Goal: Entertainment & Leisure: Consume media (video, audio)

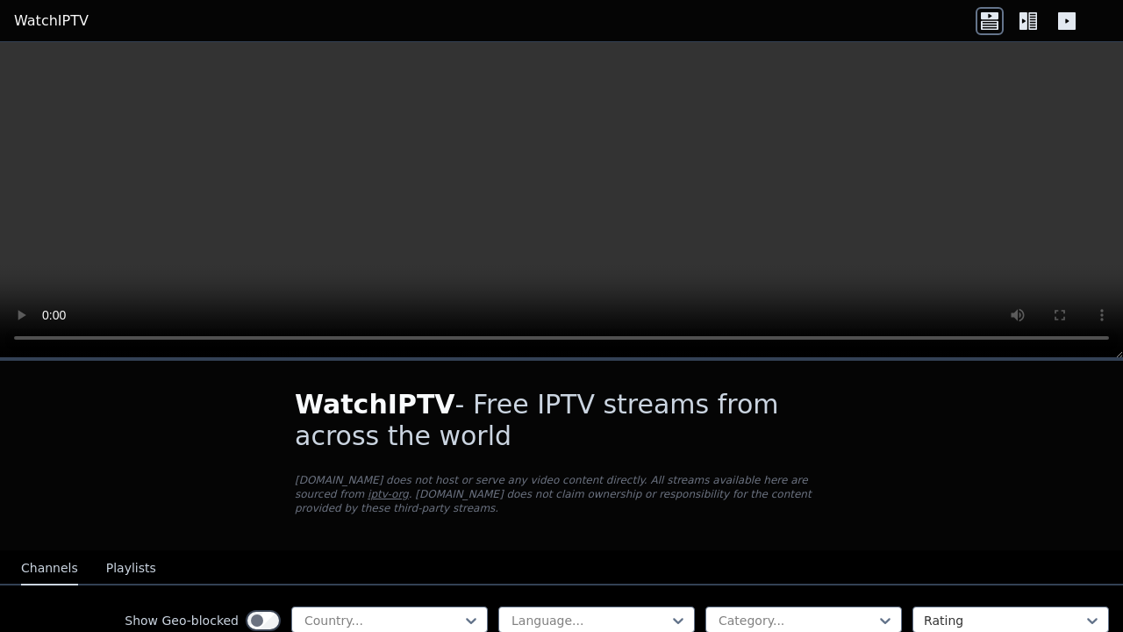
scroll to position [296, 0]
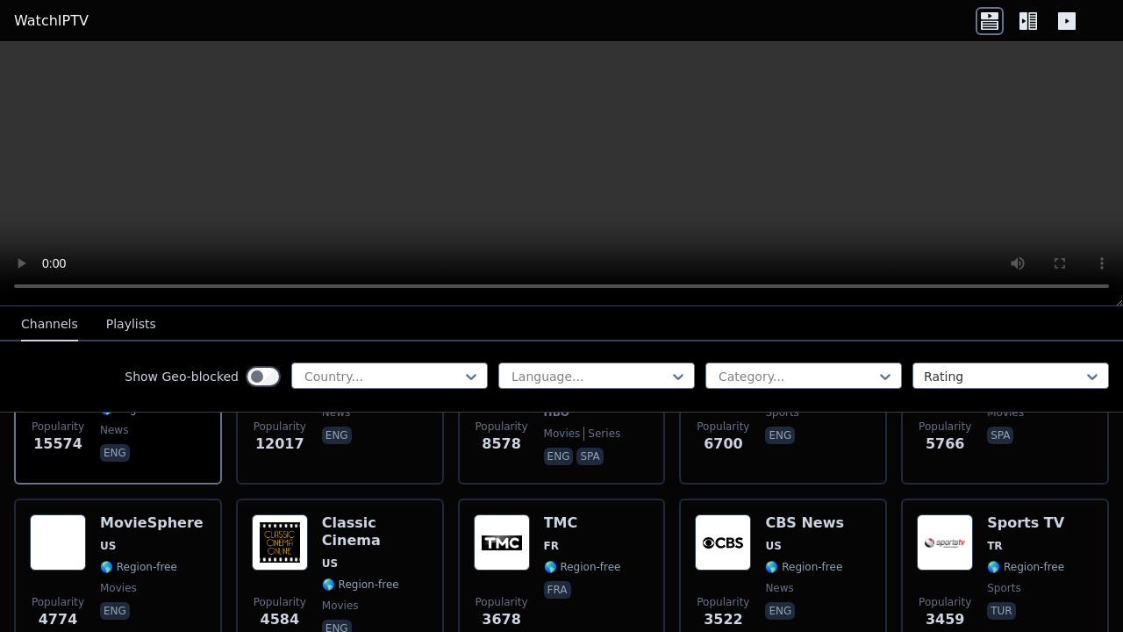
click at [841, 532] on div "Popularity 3522 CBS News US 🌎 Region-free news eng" at bounding box center [783, 577] width 176 height 126
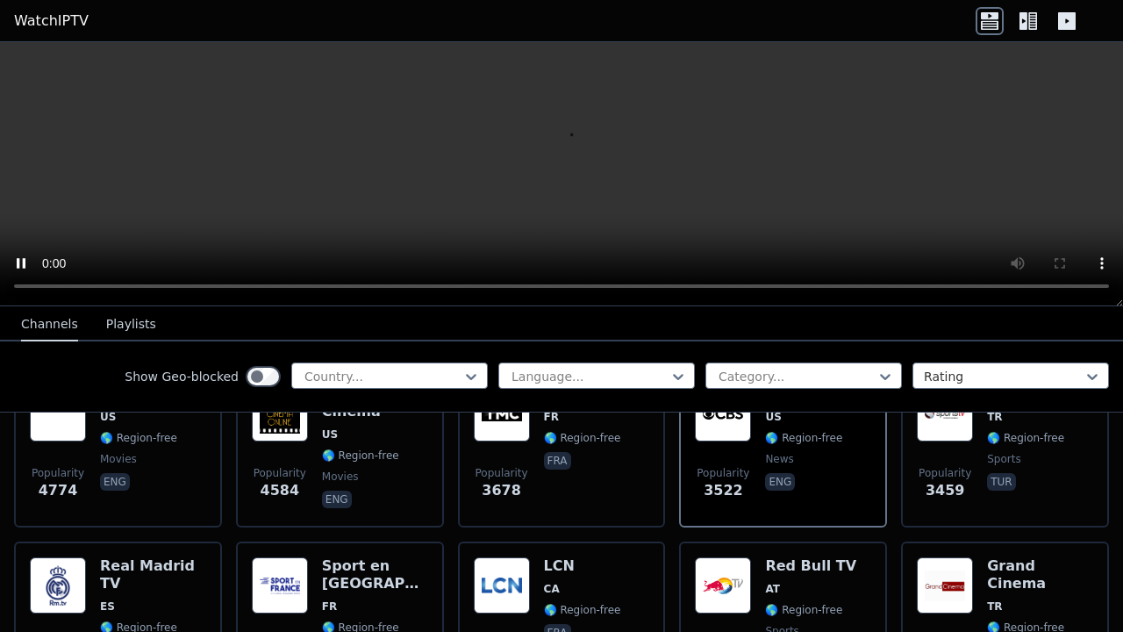
scroll to position [439, 0]
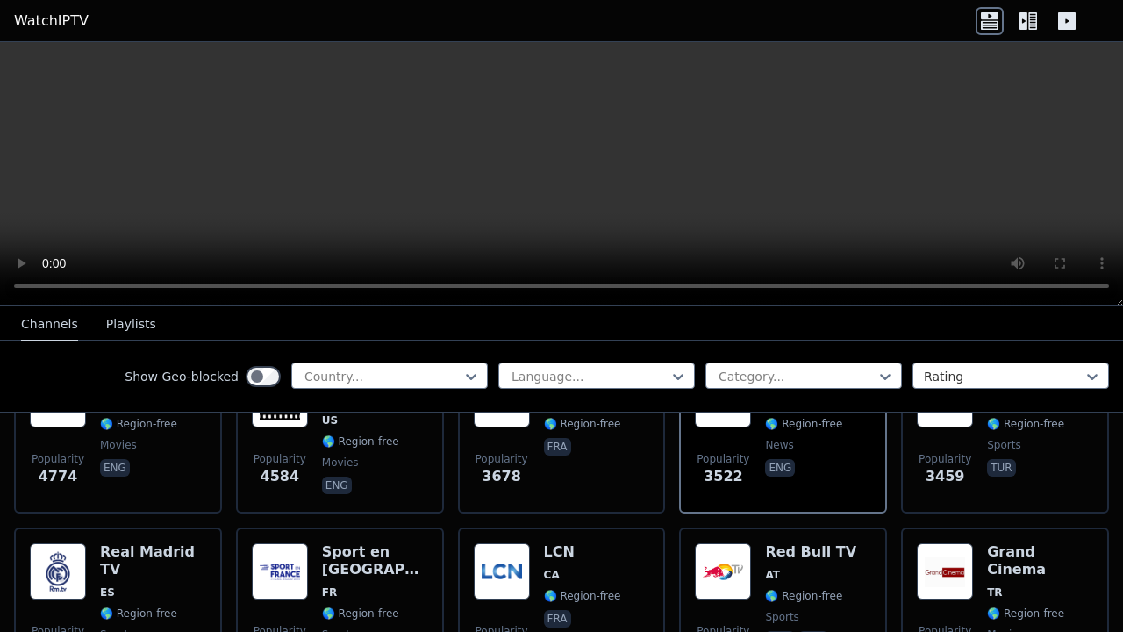
click at [841, 543] on div "Popularity 2949 Red Bull TV AT 🌎 Region-free sports eng deu" at bounding box center [783, 606] width 176 height 126
click at [828, 459] on span "eng" at bounding box center [804, 469] width 79 height 21
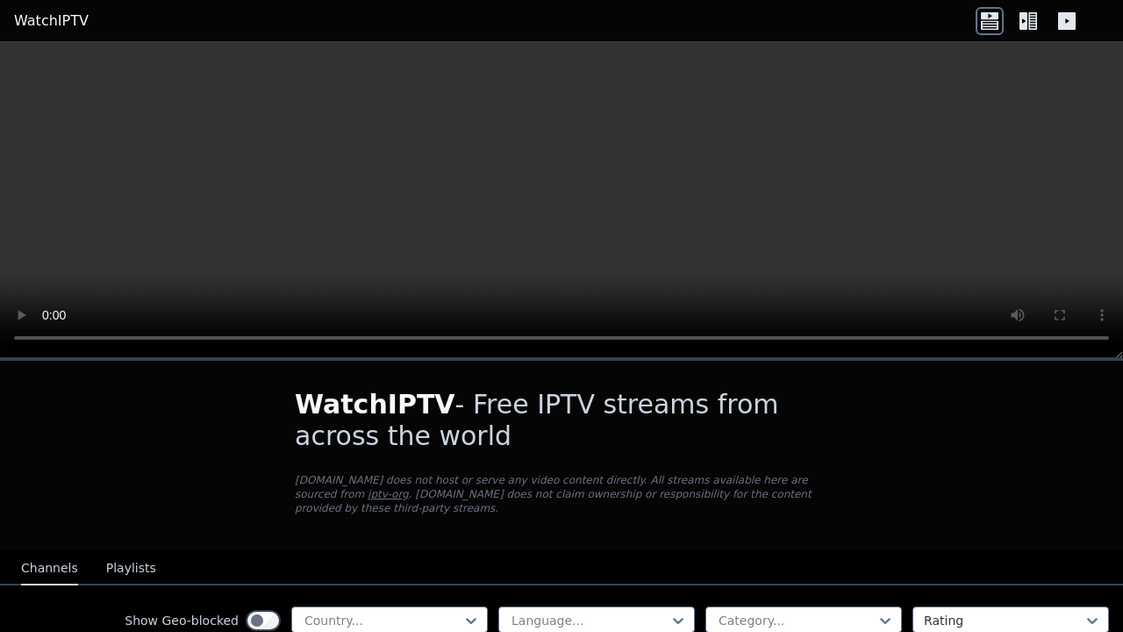
click at [1030, 25] on icon at bounding box center [1032, 21] width 9 height 18
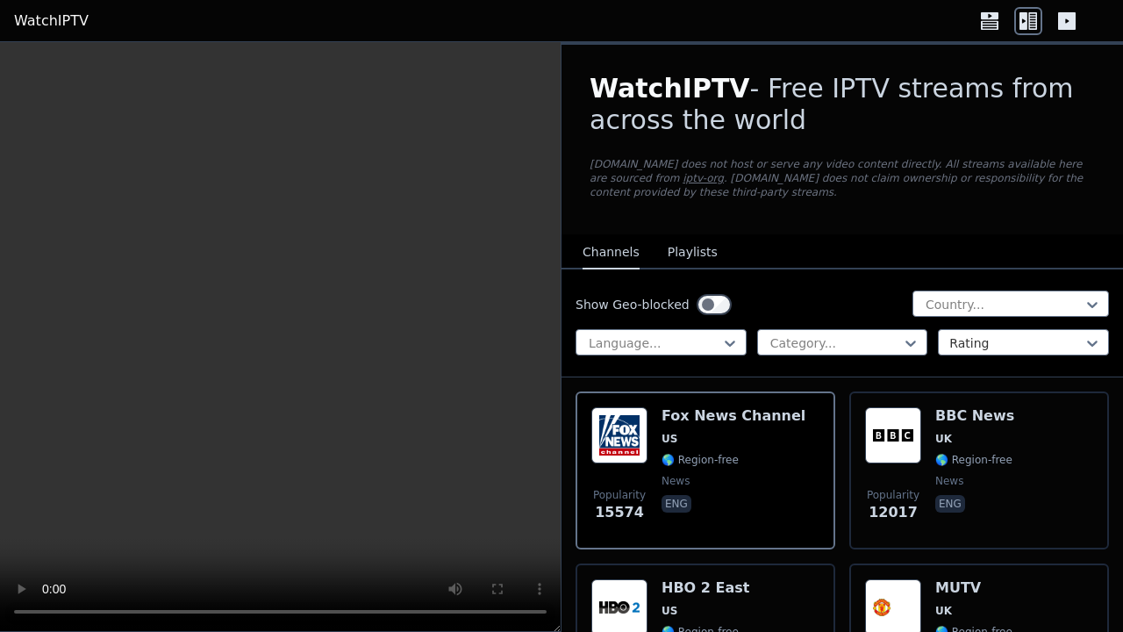
click at [1060, 25] on icon at bounding box center [1067, 21] width 18 height 18
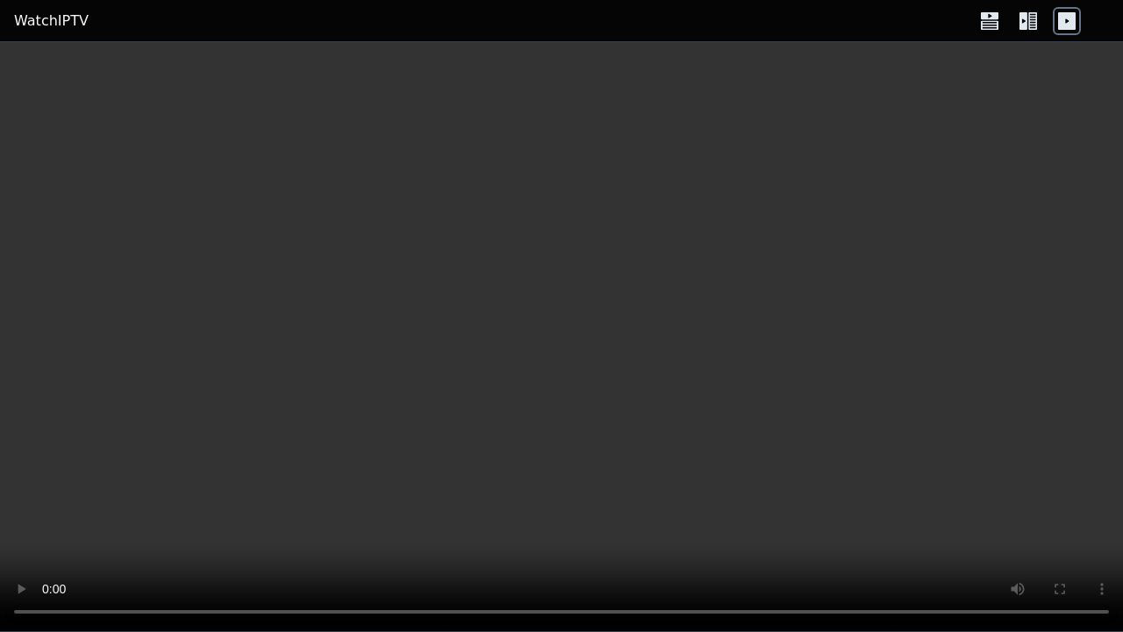
click at [1032, 21] on icon at bounding box center [1028, 21] width 28 height 28
click at [1024, 25] on icon at bounding box center [1023, 21] width 8 height 18
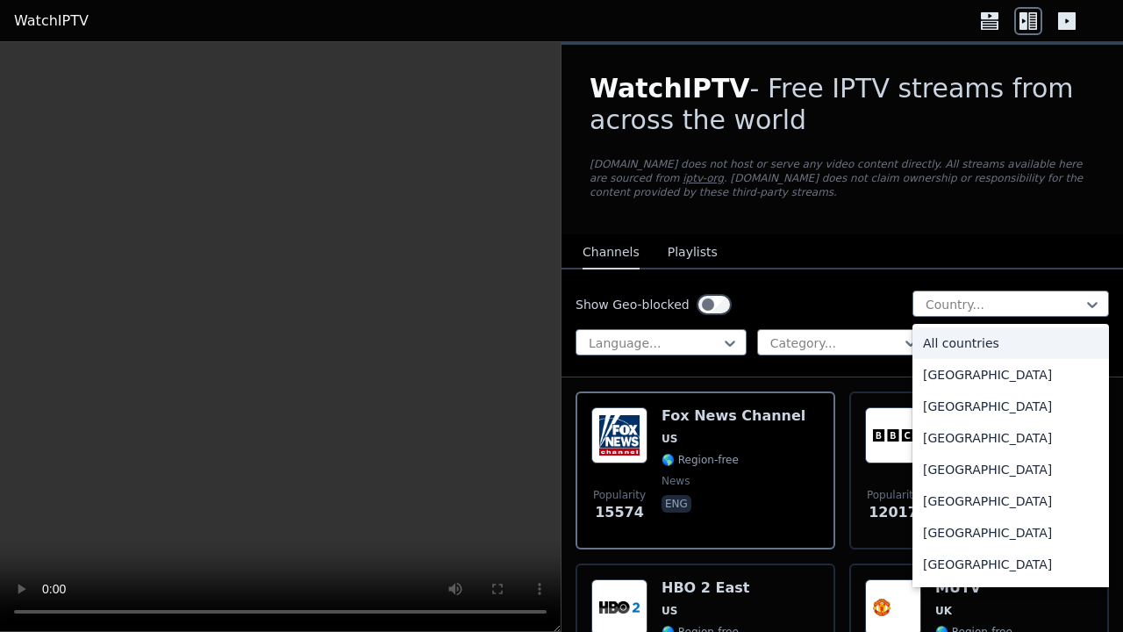
scroll to position [516, 0]
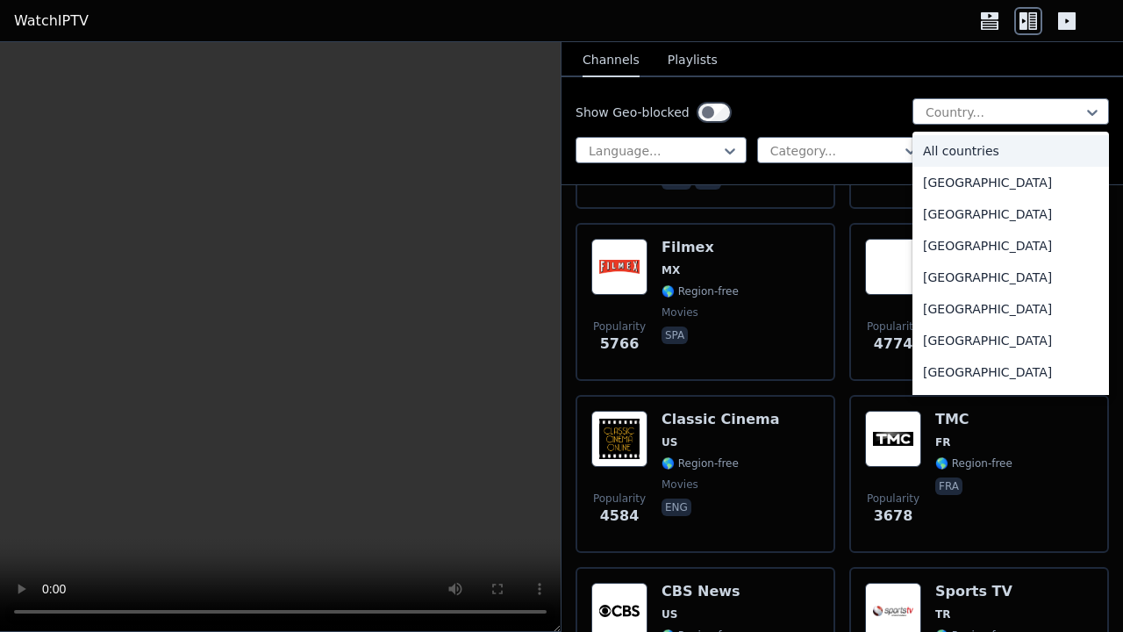
click at [1024, 401] on div "Popularity 3678 TMC FR 🌎 Region-free fra" at bounding box center [979, 474] width 260 height 158
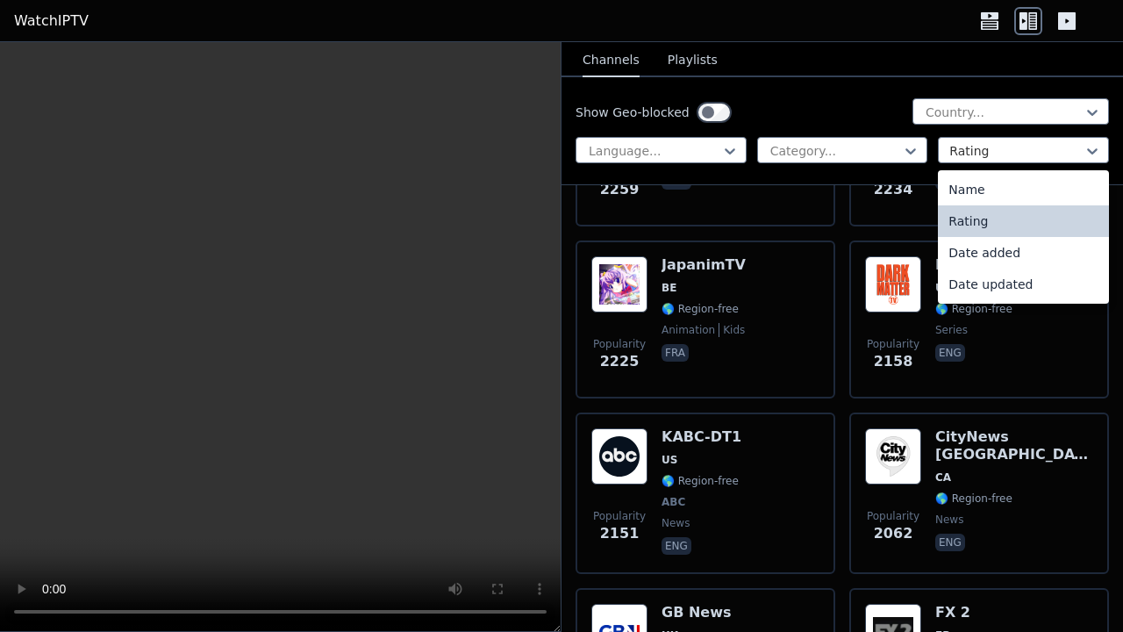
scroll to position [2080, 0]
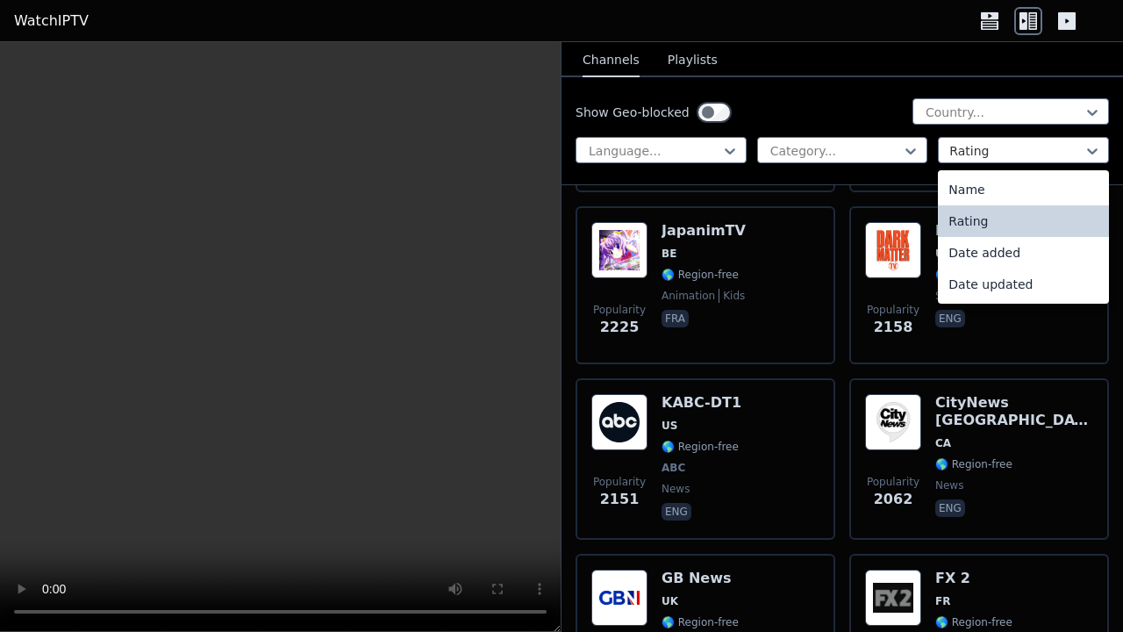
click at [792, 490] on div "Popularity 2151 KABC-DT1 US 🌎 Region-free ABC news eng" at bounding box center [705, 459] width 228 height 130
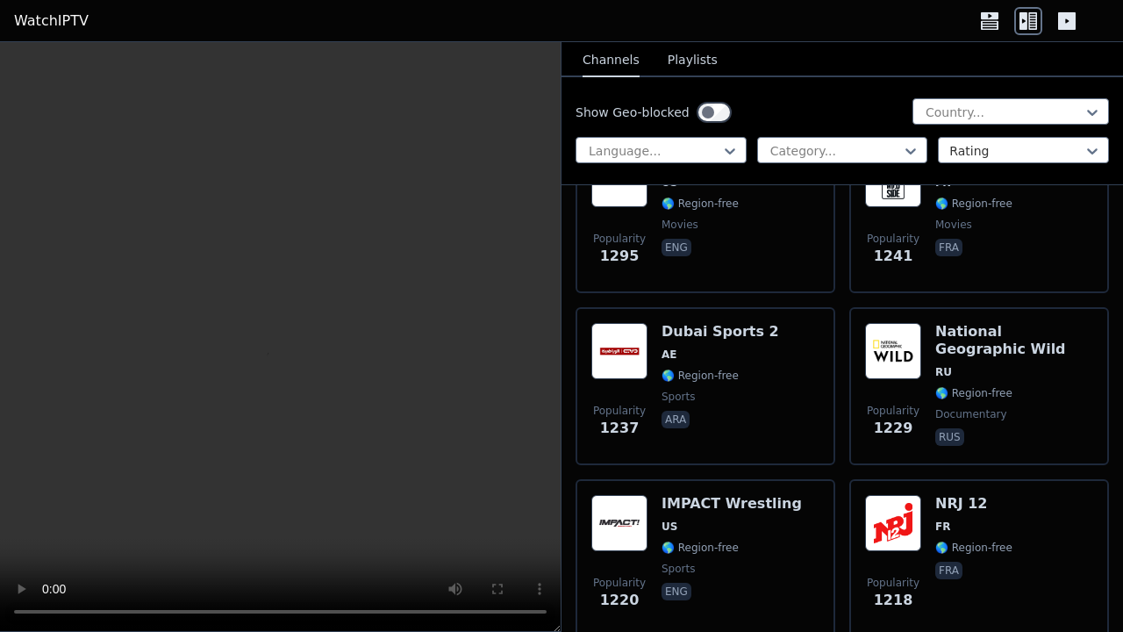
scroll to position [4610, 0]
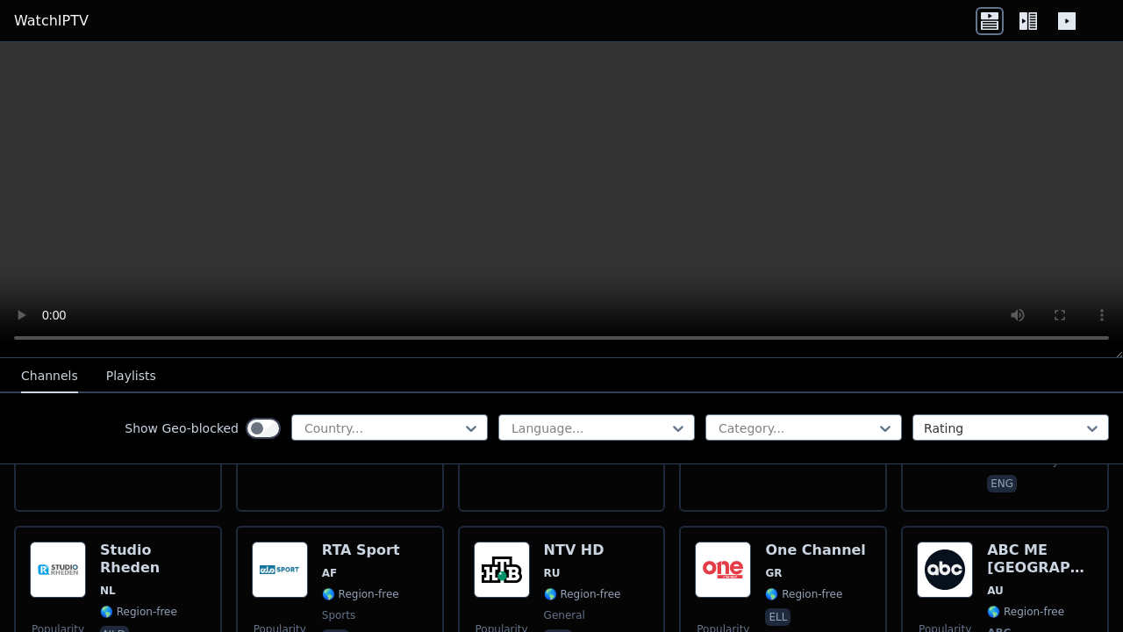
scroll to position [9104, 0]
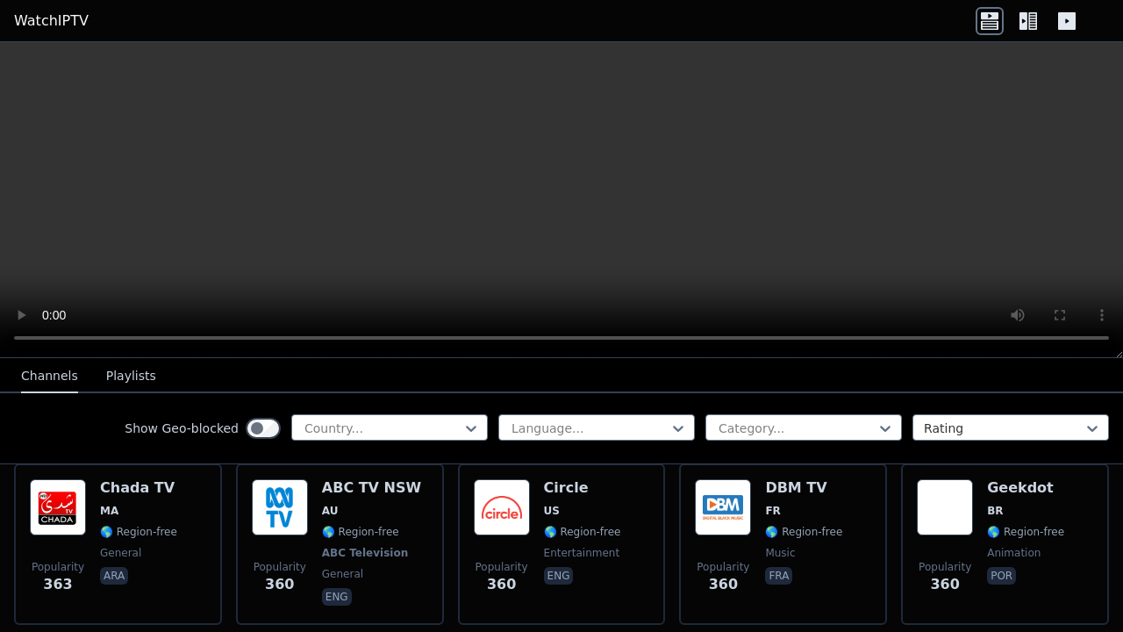
click at [1033, 19] on icon at bounding box center [1028, 21] width 28 height 28
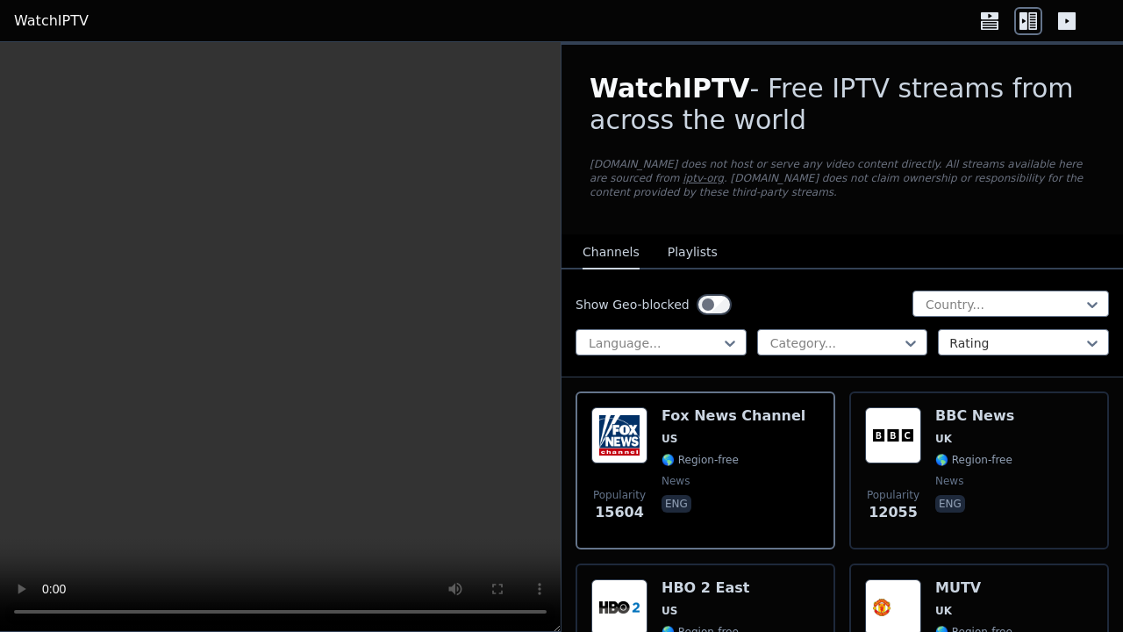
click at [1027, 526] on div "Popularity 12055 BBC News UK 🌎 Region-free news eng" at bounding box center [979, 470] width 228 height 126
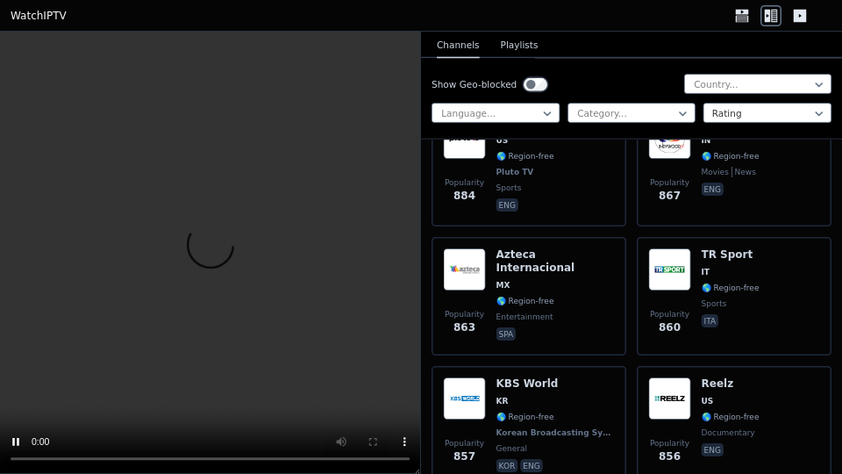
scroll to position [8012, 0]
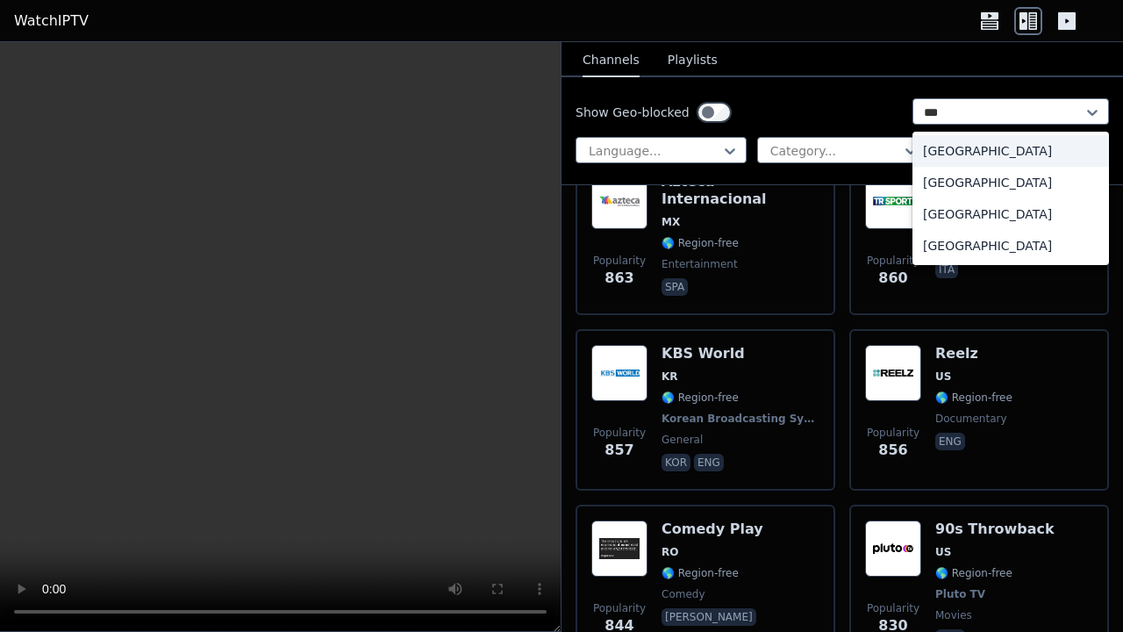
click at [981, 211] on div "United Kingdom" at bounding box center [1010, 214] width 196 height 32
type input "***"
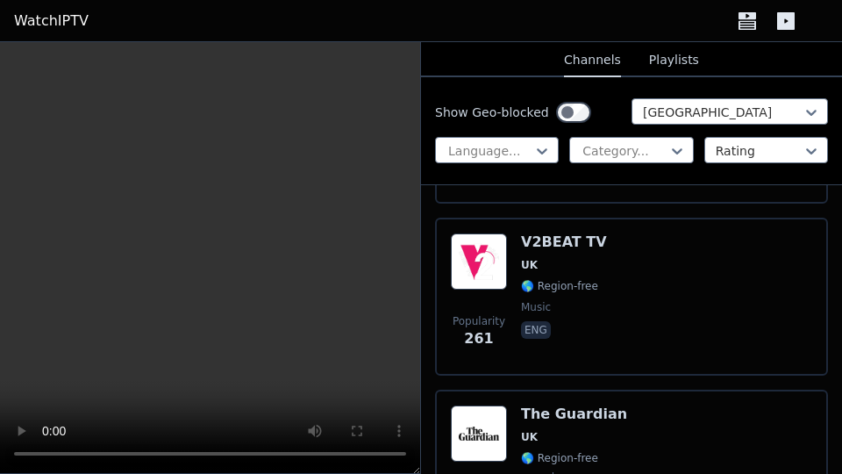
scroll to position [1486, 0]
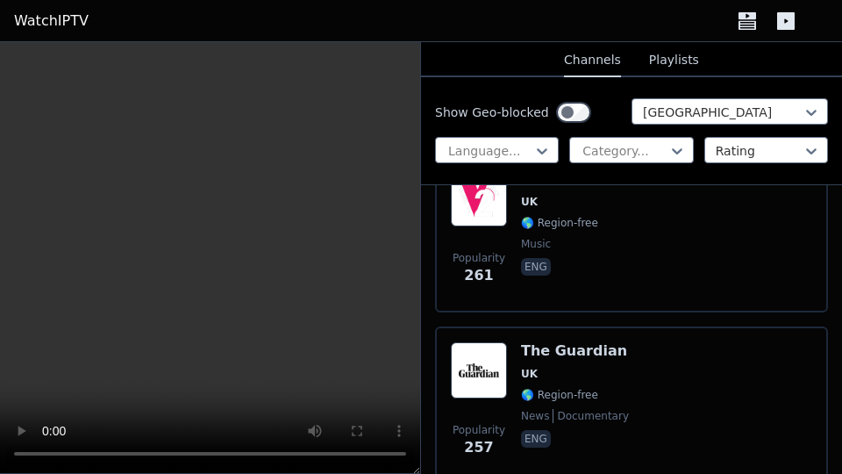
click at [638, 244] on div "Popularity 261 V2BEAT TV UK 🌎 Region-free music eng" at bounding box center [631, 233] width 361 height 126
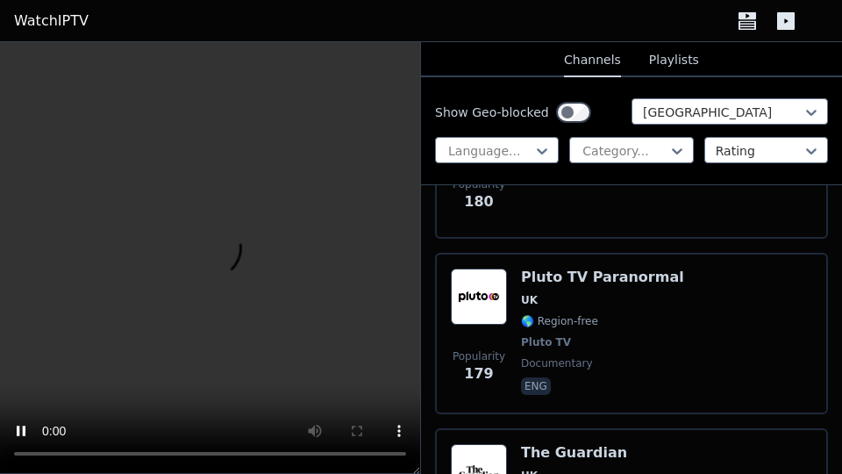
scroll to position [2876, 0]
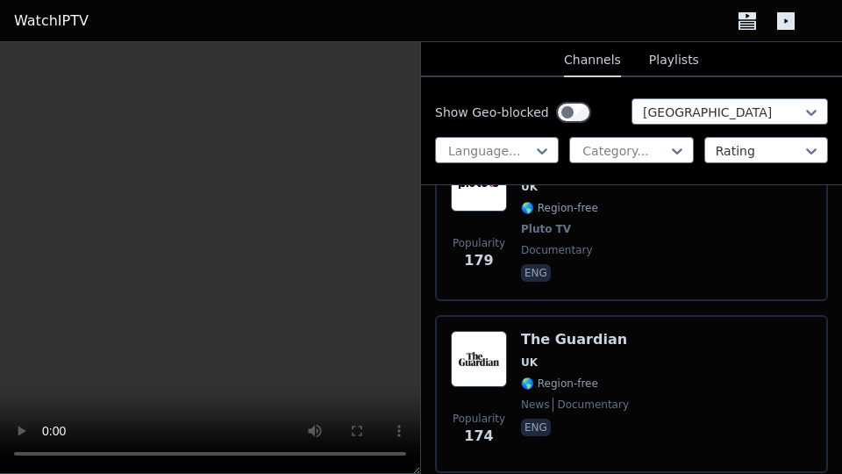
click at [638, 264] on span "eng" at bounding box center [602, 274] width 163 height 21
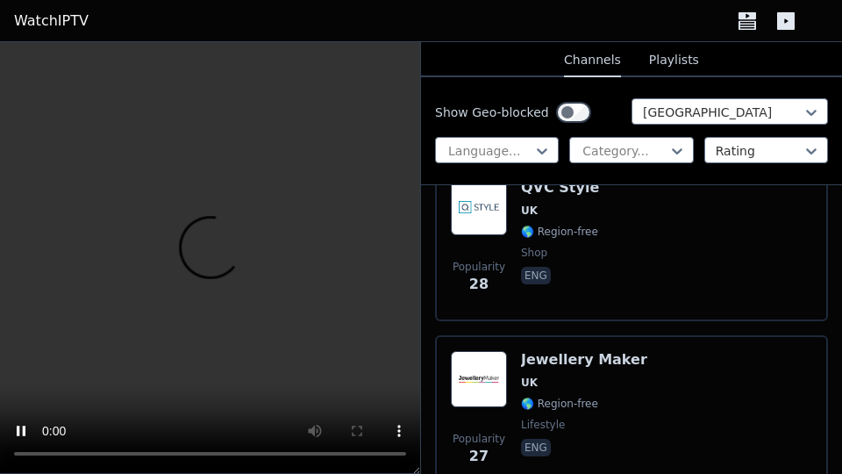
scroll to position [9761, 0]
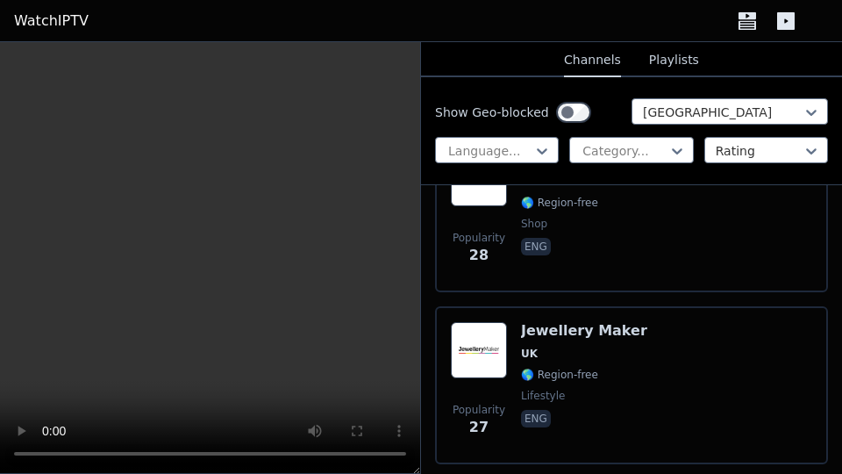
click at [638, 213] on div "Popularity 28 QVC Style UK 🌎 Region-free shop eng" at bounding box center [631, 213] width 361 height 126
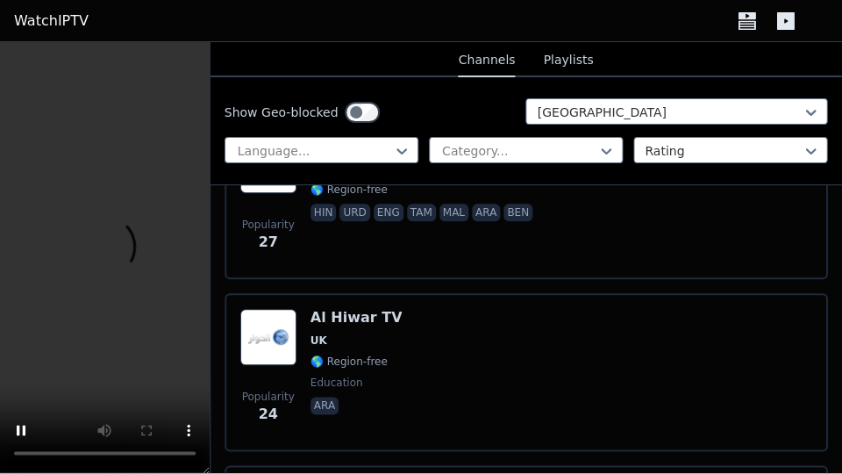
scroll to position [10059, 0]
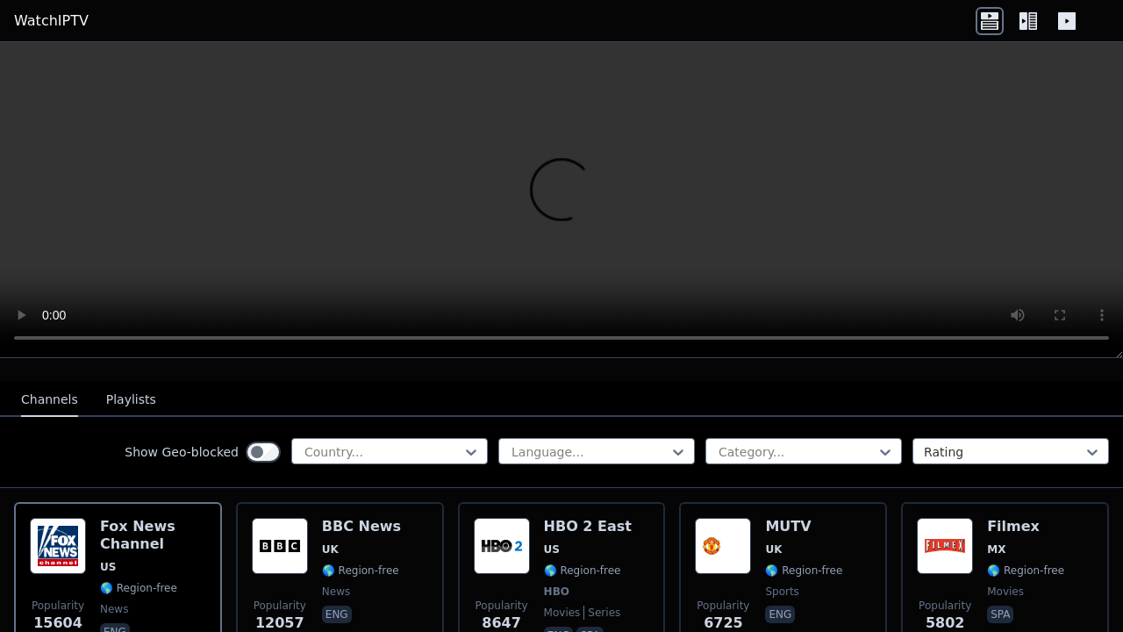
scroll to position [177, 0]
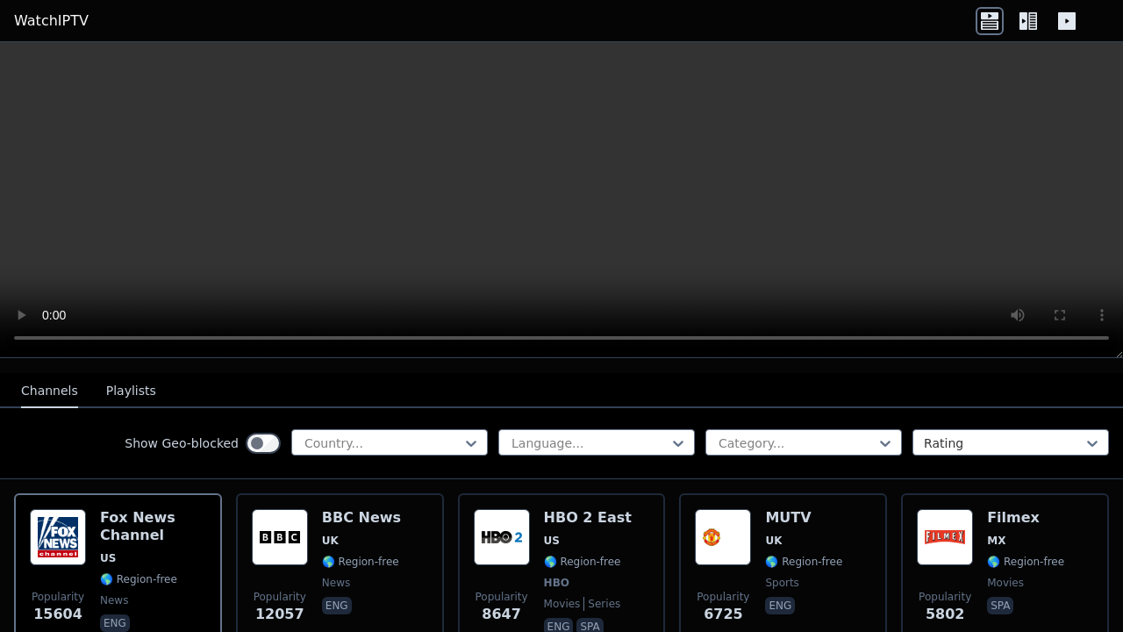
click at [561, 582] on div "HBO 2 East US 🌎 Region-free HBO movies series eng spa" at bounding box center [588, 574] width 88 height 130
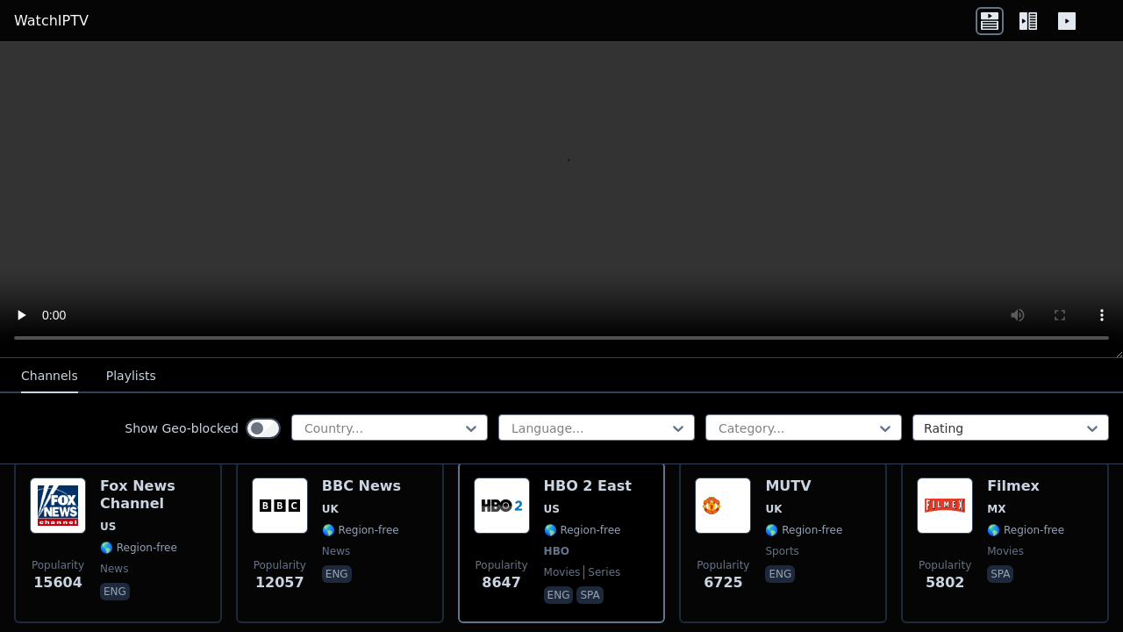
scroll to position [265, 0]
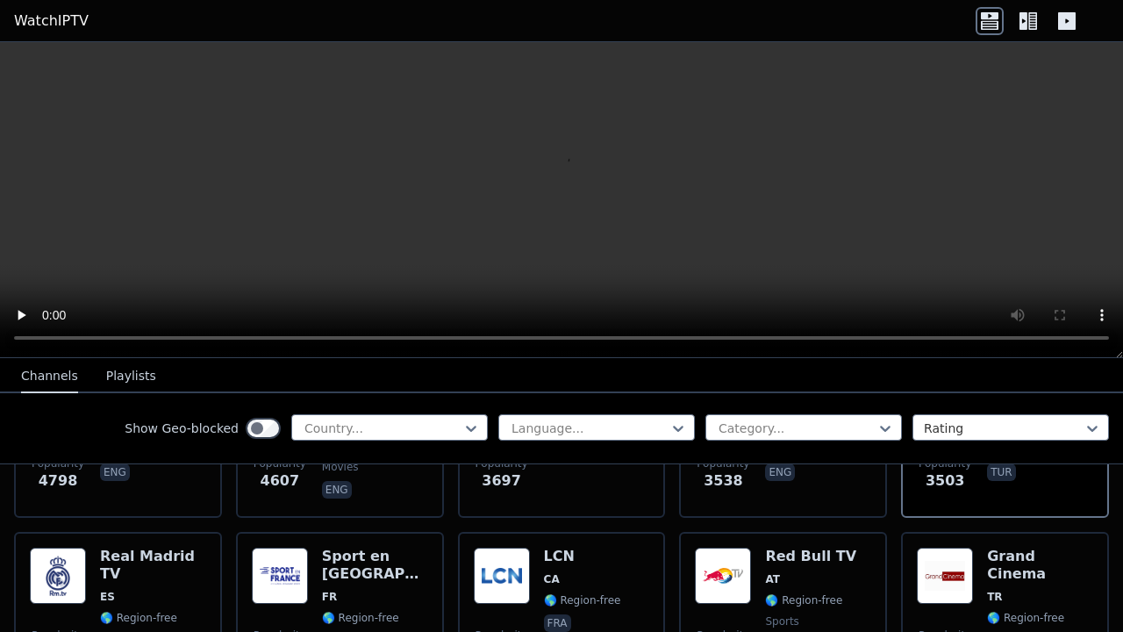
scroll to position [499, 0]
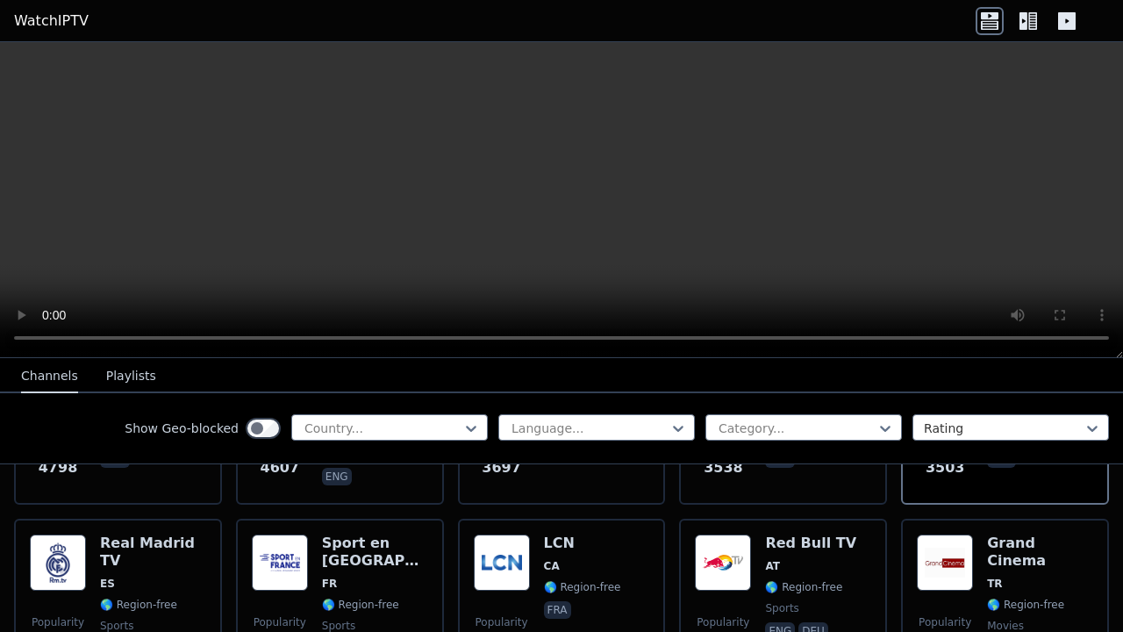
click at [995, 597] on span "🌎 Region-free" at bounding box center [1025, 604] width 77 height 14
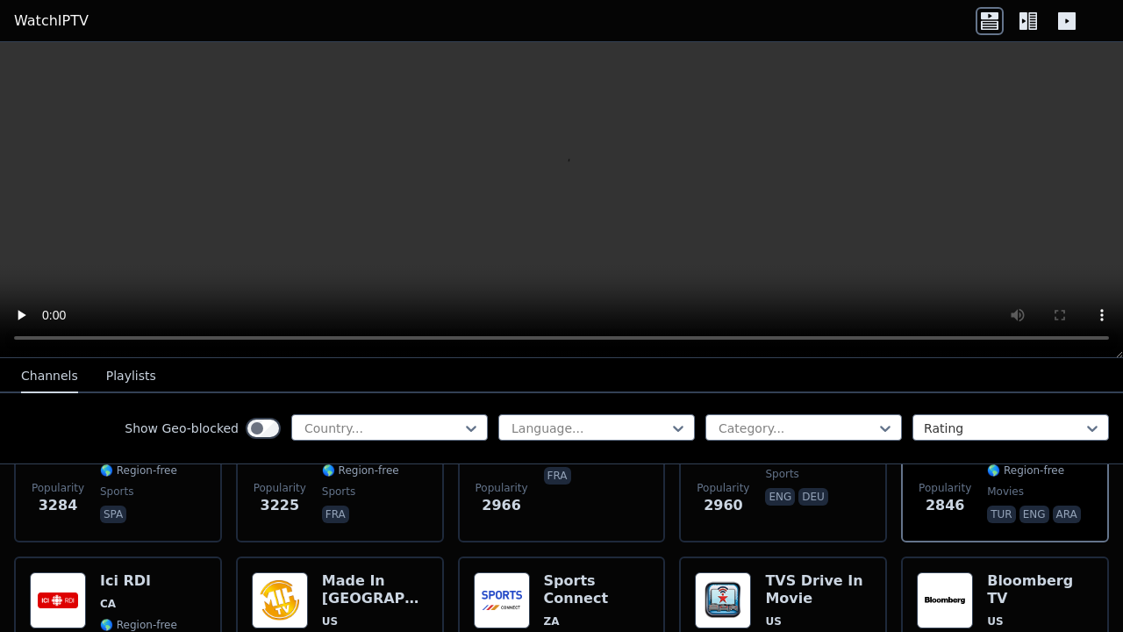
scroll to position [684, 0]
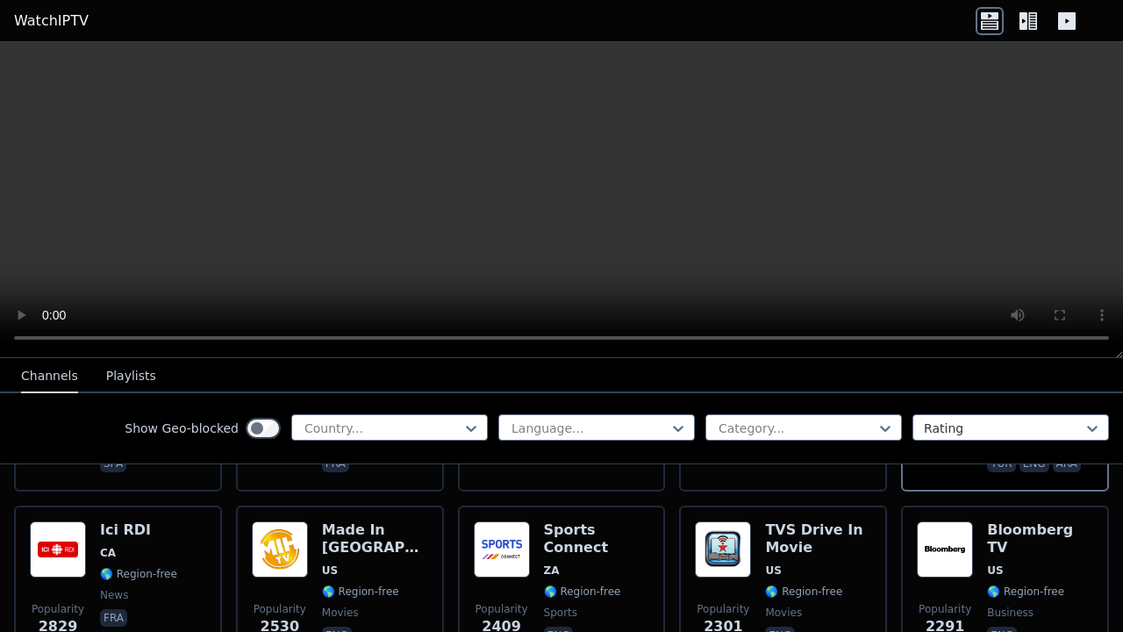
click at [834, 563] on span "US" at bounding box center [818, 570] width 106 height 14
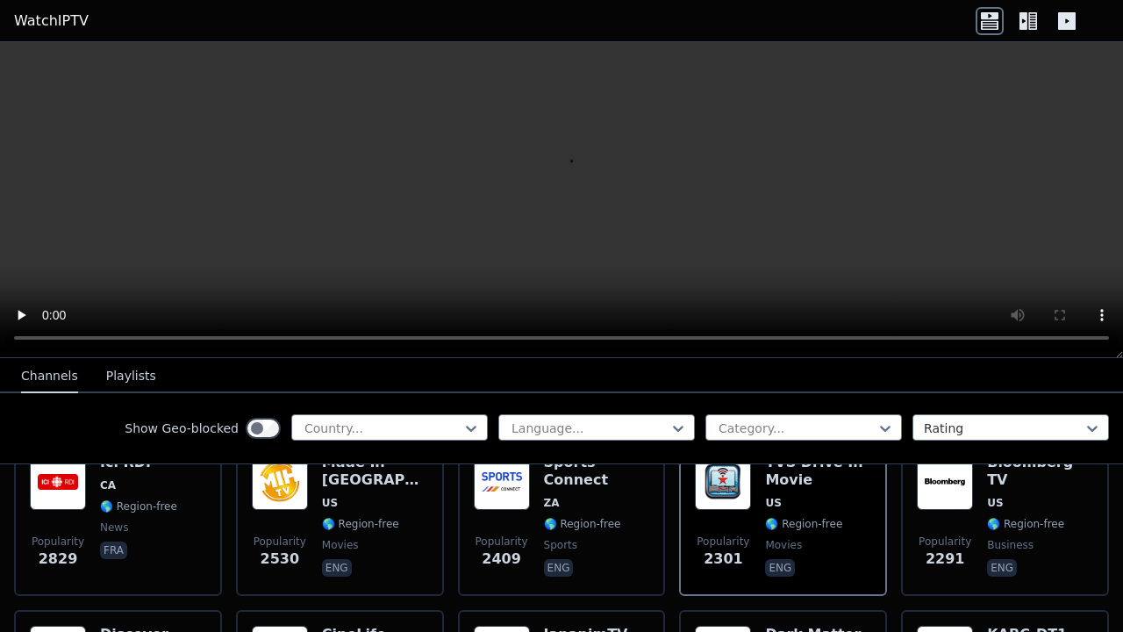
scroll to position [859, 0]
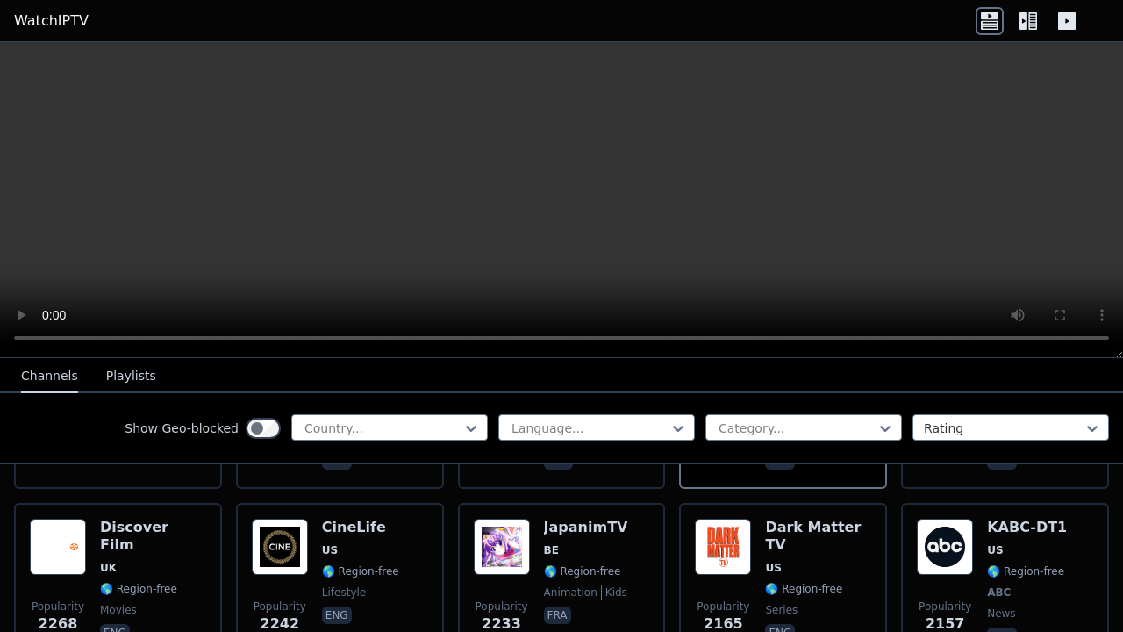
click at [834, 624] on span "eng" at bounding box center [818, 634] width 106 height 21
click at [382, 588] on div "CineLife US 🌎 Region-free lifestyle eng" at bounding box center [360, 583] width 77 height 130
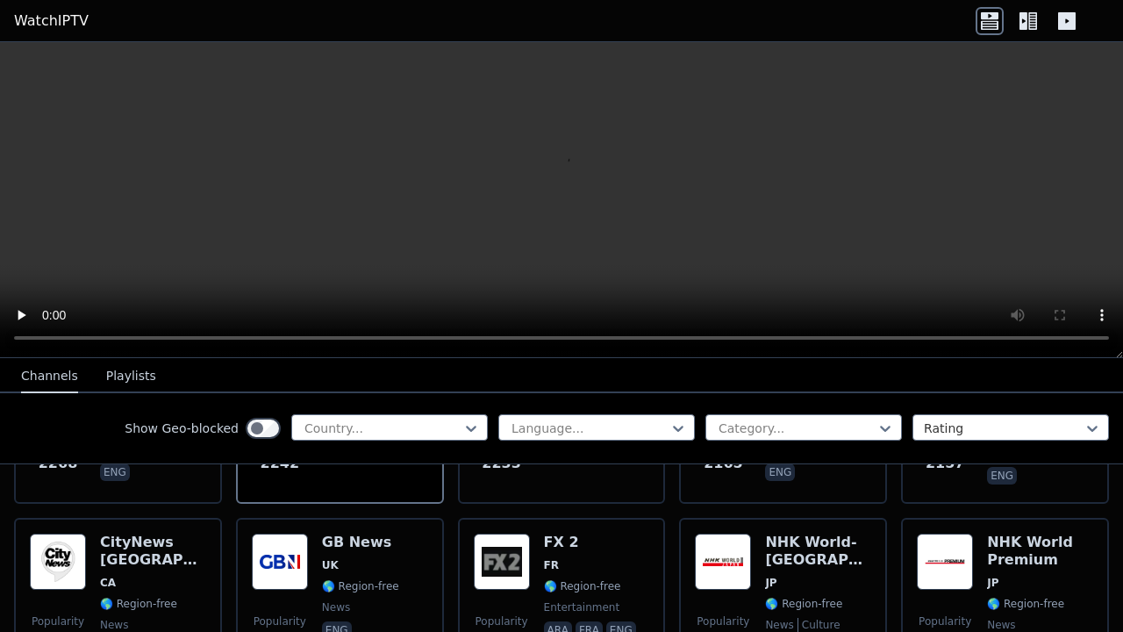
scroll to position [1045, 0]
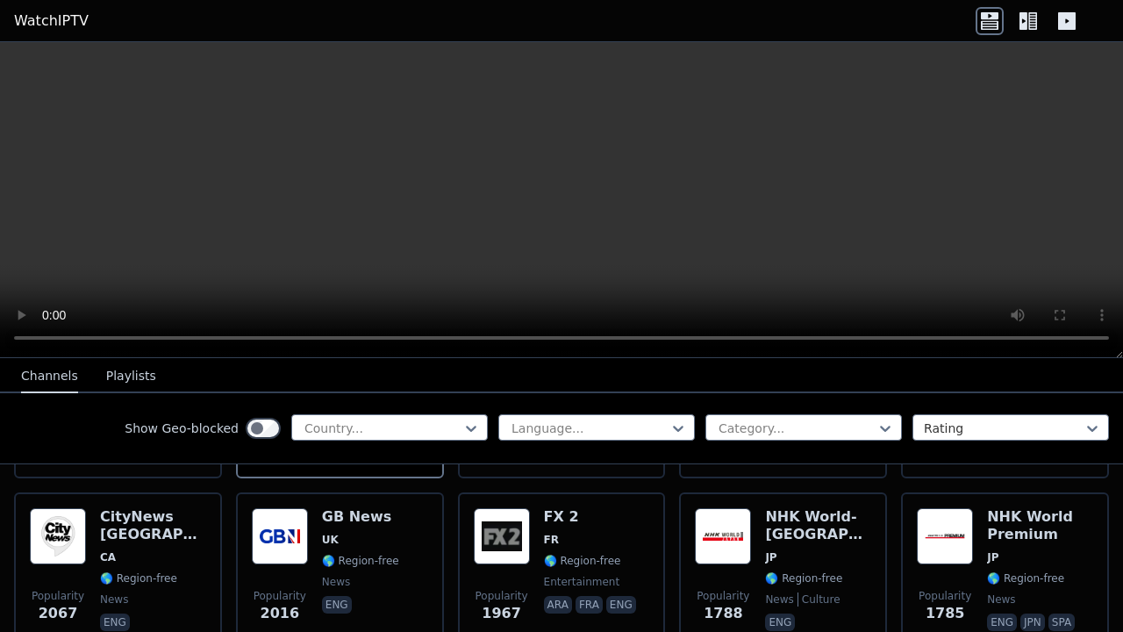
click at [828, 571] on span "🌎 Region-free" at bounding box center [803, 578] width 77 height 14
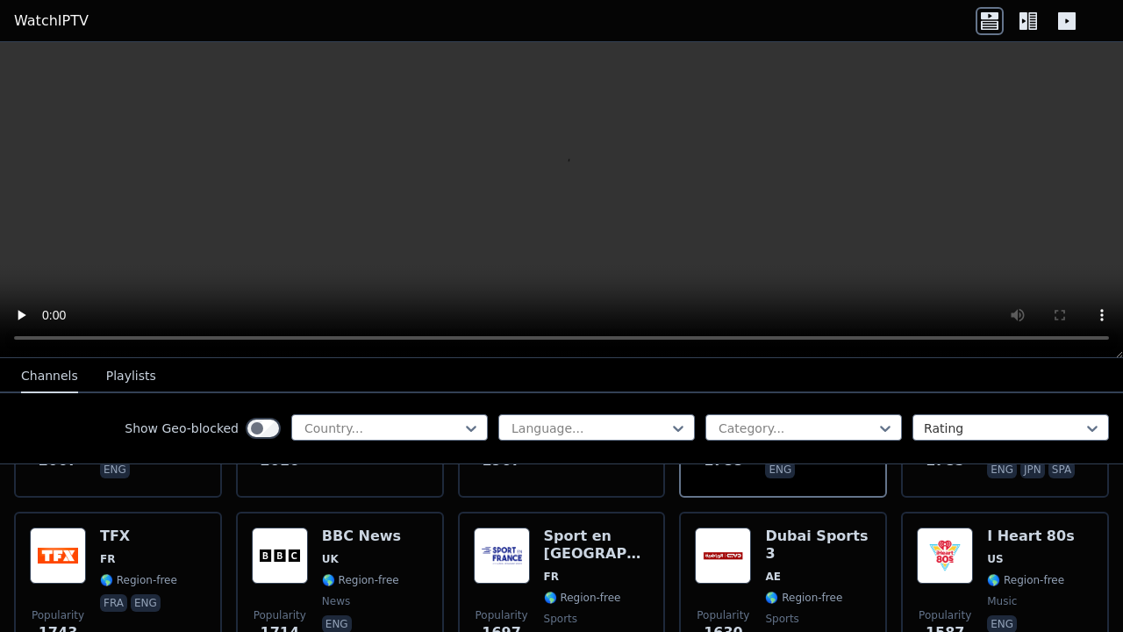
scroll to position [1217, 0]
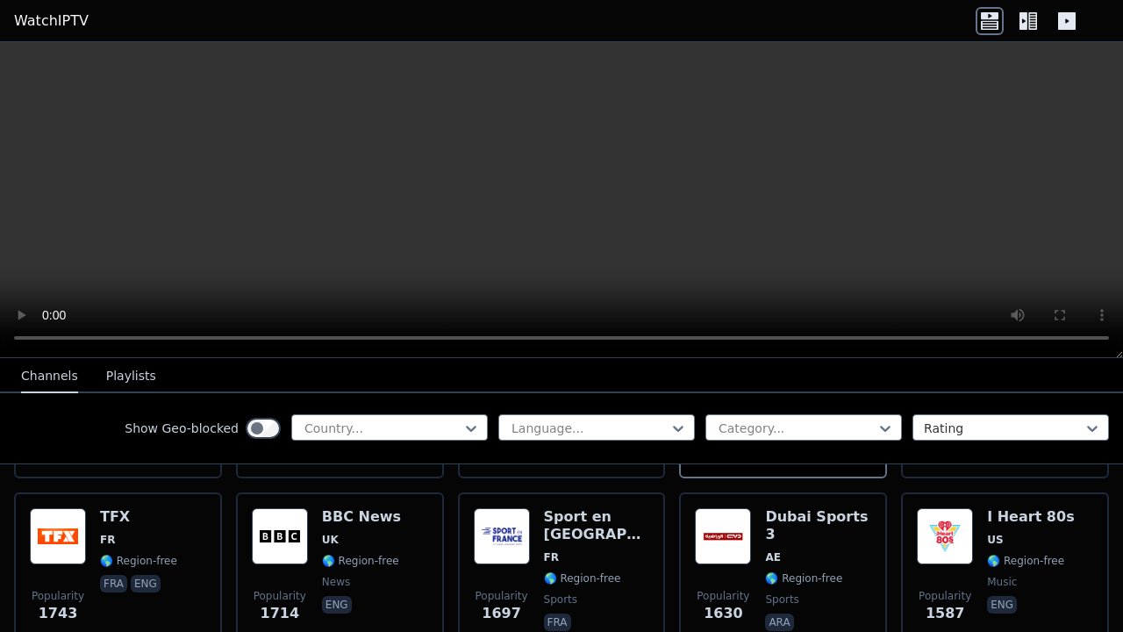
click at [1032, 575] on span "music" at bounding box center [1030, 582] width 87 height 14
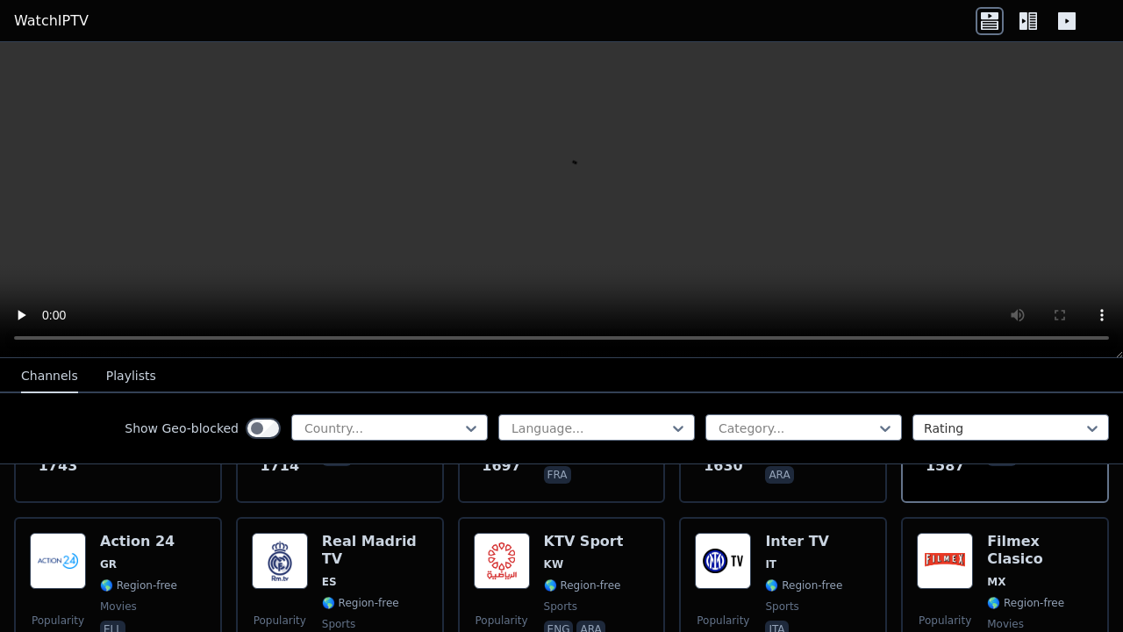
scroll to position [1381, 0]
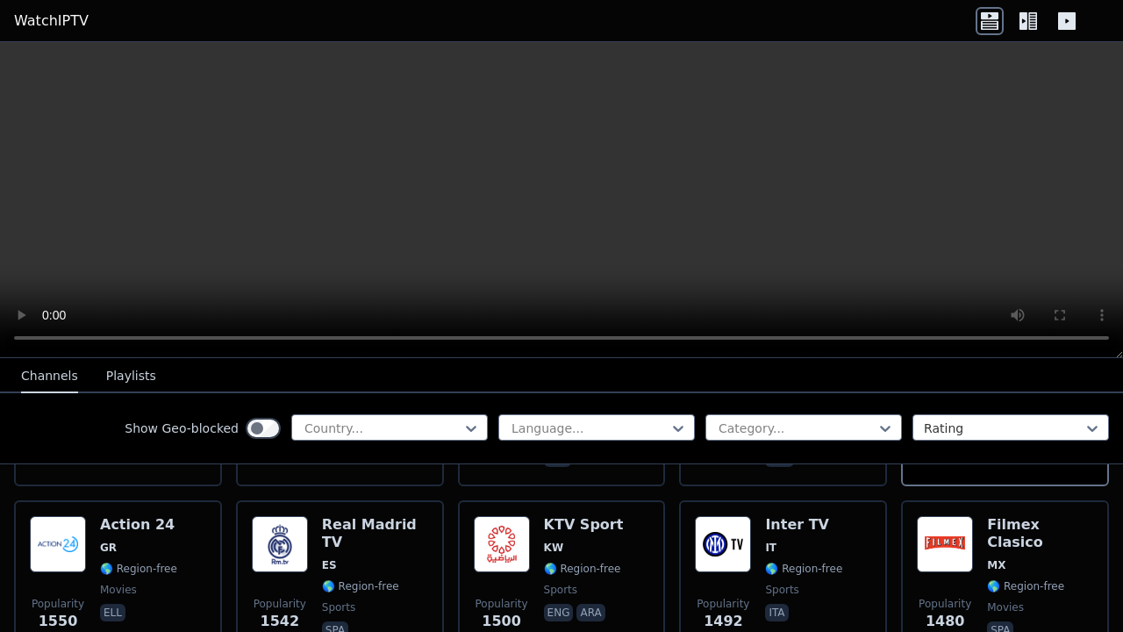
click at [819, 582] on span "sports" at bounding box center [803, 589] width 77 height 14
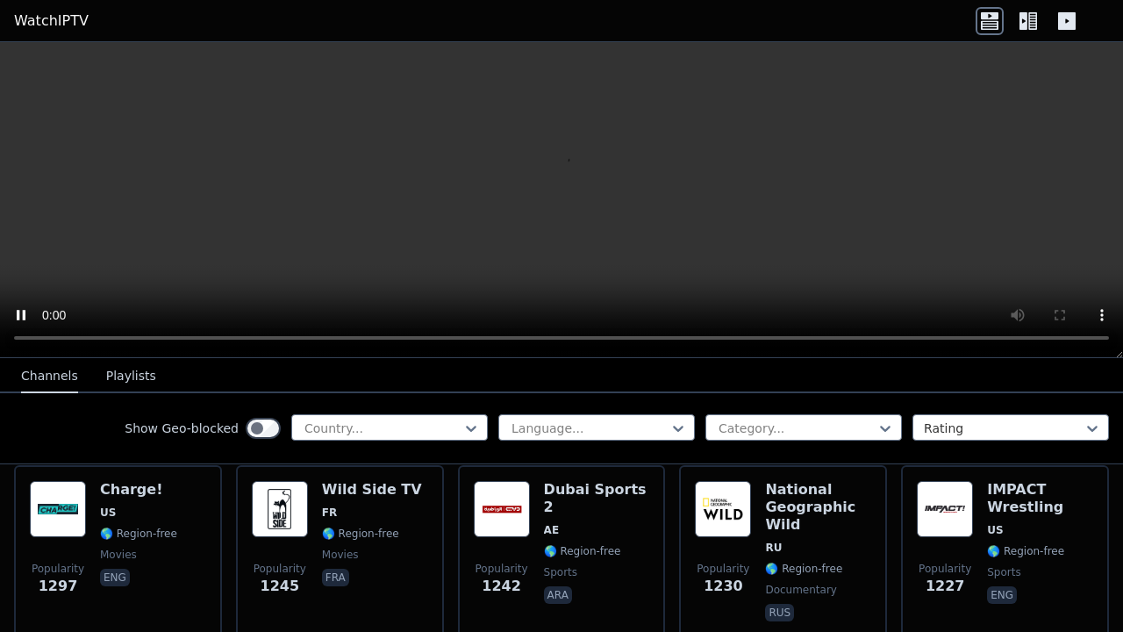
scroll to position [1966, 0]
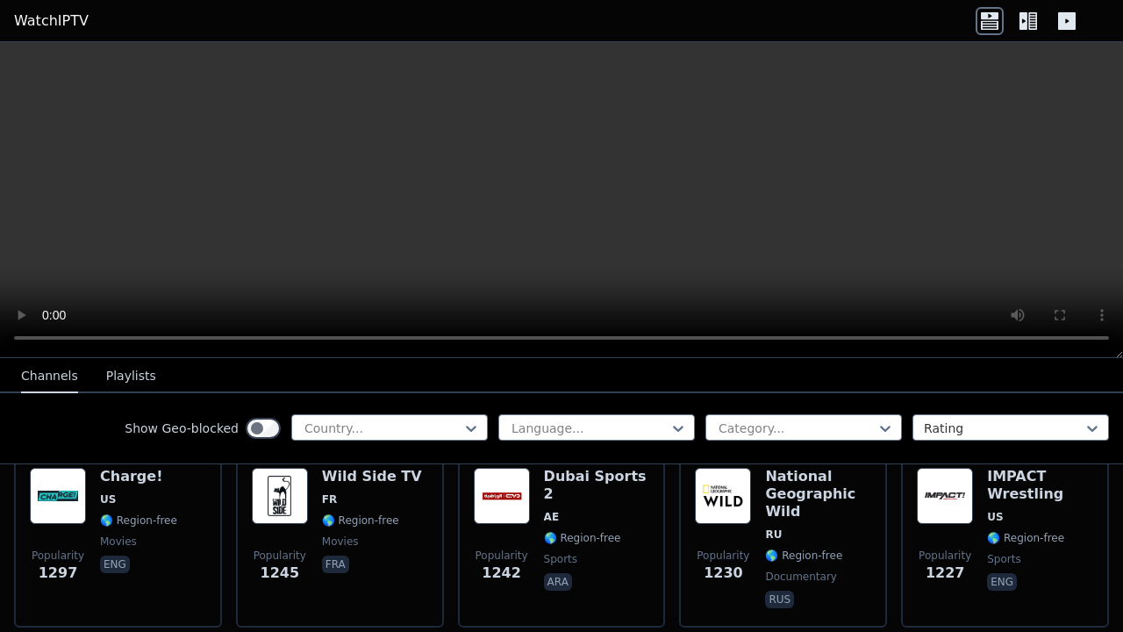
click at [819, 551] on div "National Geographic Wild RU 🌎 Region-free documentary rus" at bounding box center [818, 539] width 106 height 144
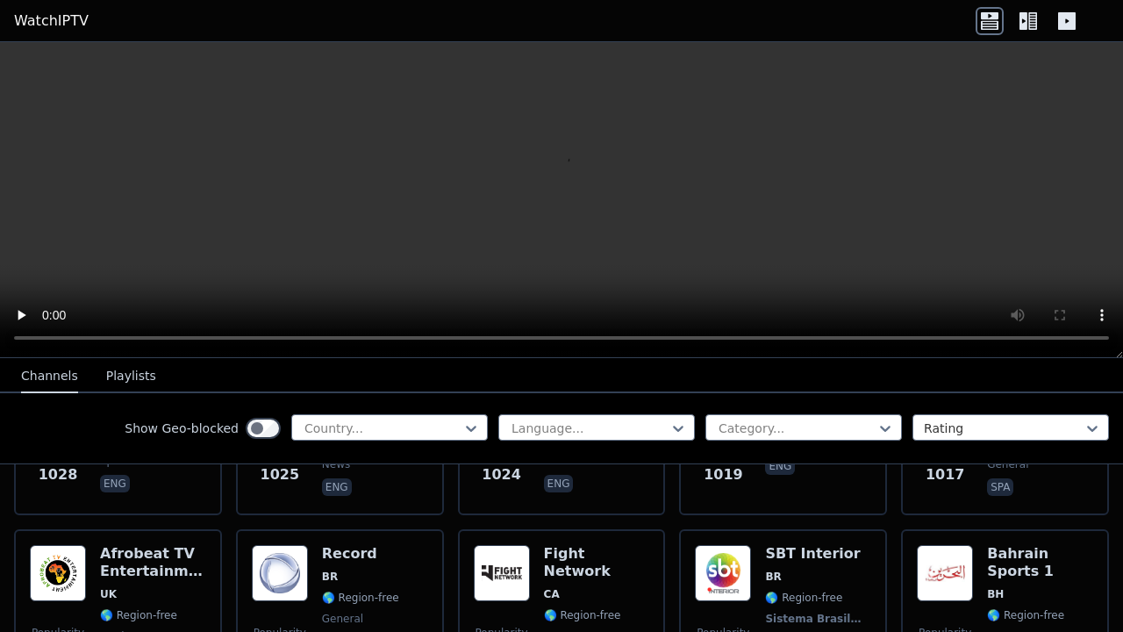
scroll to position [2644, 0]
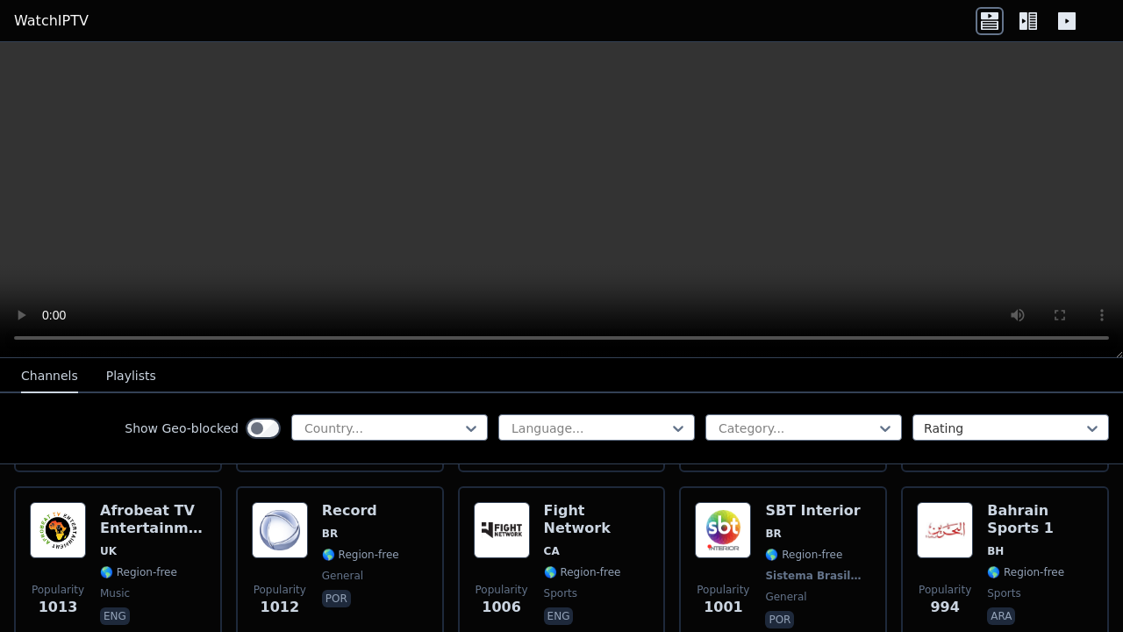
click at [68, 532] on div "Popularity 1013" at bounding box center [58, 567] width 56 height 130
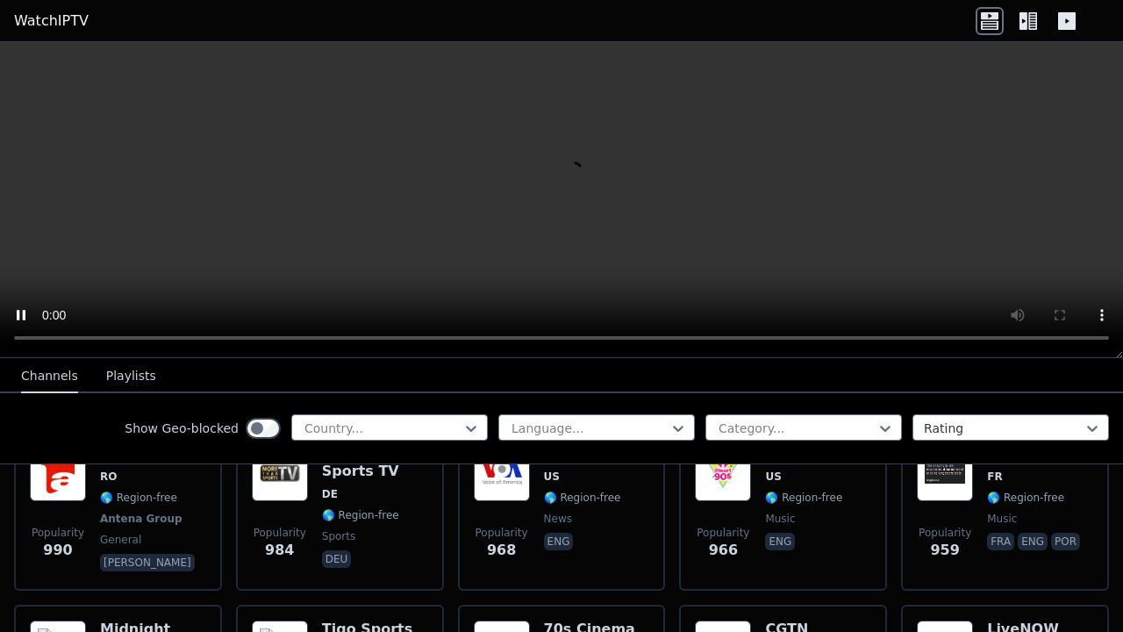
scroll to position [2910, 0]
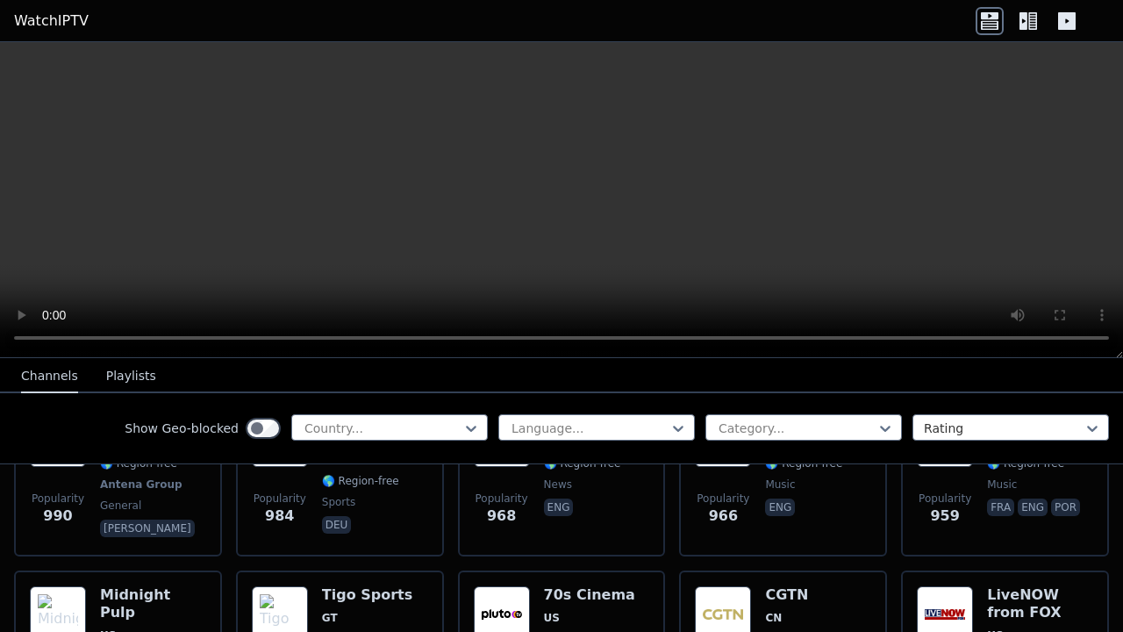
click at [1071, 17] on icon at bounding box center [1067, 21] width 18 height 18
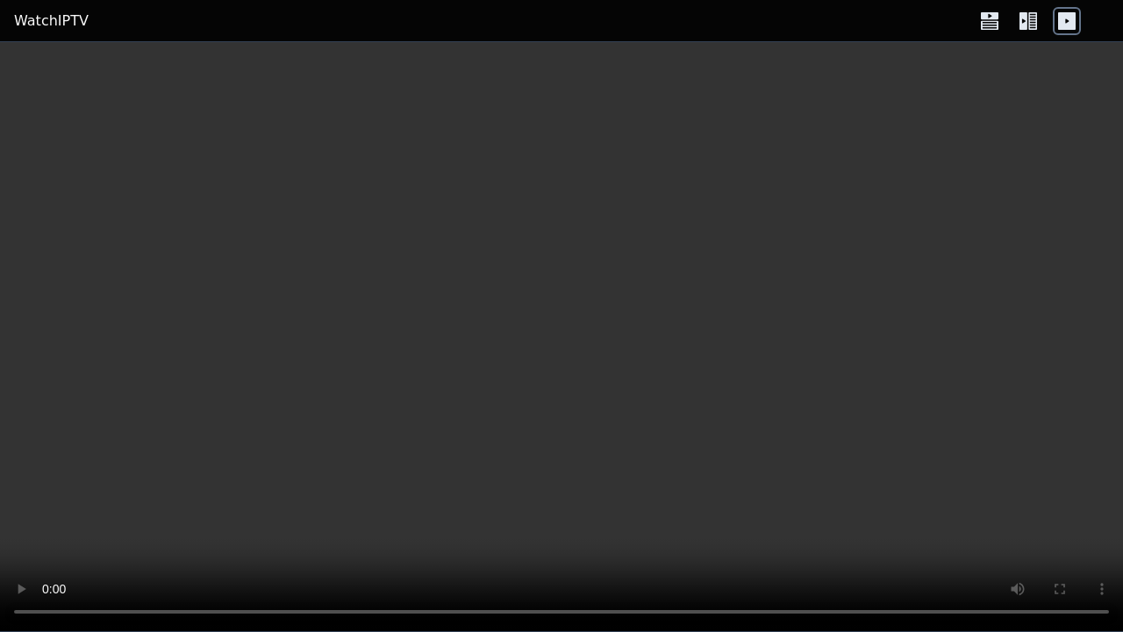
click at [1071, 17] on icon at bounding box center [1067, 21] width 18 height 18
click at [1031, 17] on icon at bounding box center [1028, 21] width 28 height 28
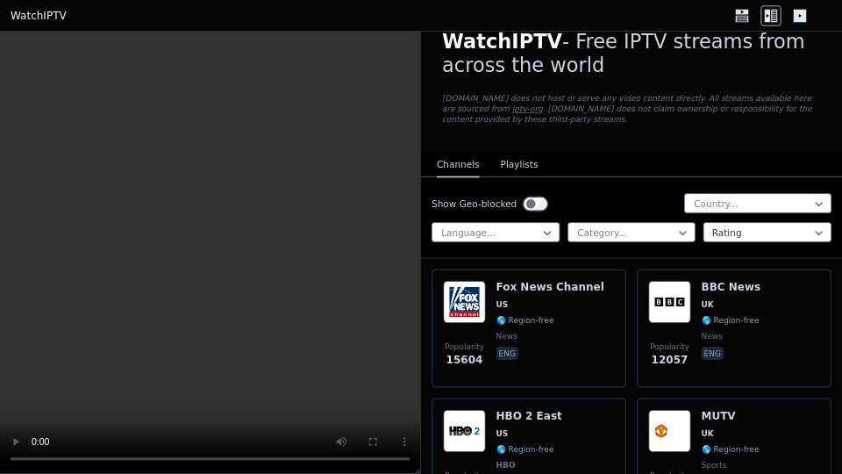
scroll to position [48, 0]
